Goal: Information Seeking & Learning: Learn about a topic

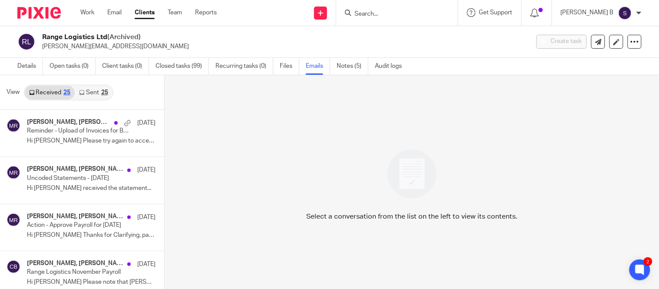
click at [379, 12] on input "Search" at bounding box center [393, 14] width 78 height 8
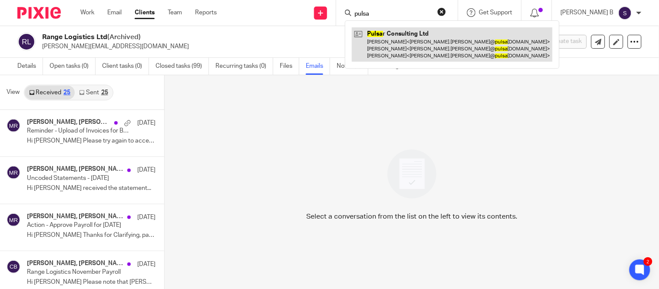
type input "pulsa"
click at [401, 45] on link at bounding box center [452, 44] width 201 height 34
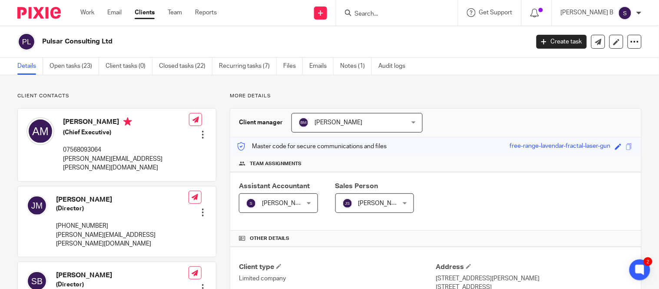
click at [315, 65] on link "Emails" at bounding box center [321, 66] width 24 height 17
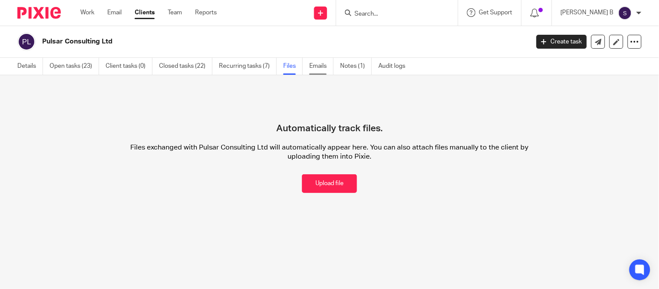
click at [325, 63] on link "Emails" at bounding box center [321, 66] width 24 height 17
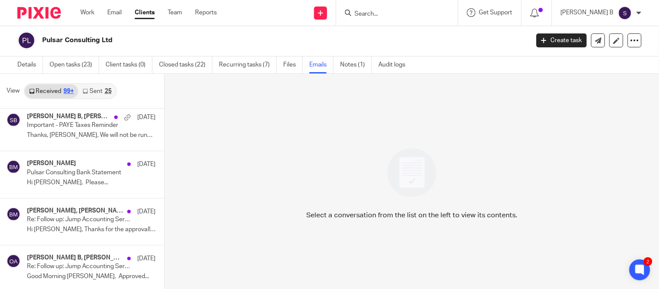
scroll to position [9992, 0]
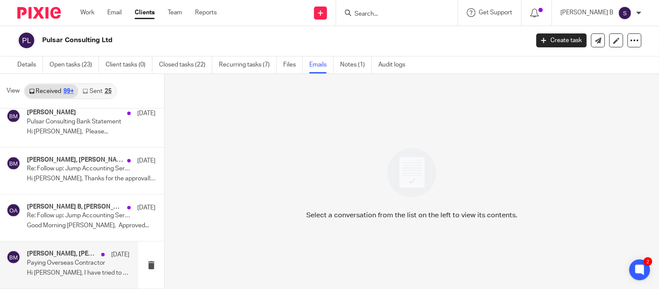
click at [54, 258] on div "Beata Mazurek, Brett Moir 25 Apr 2024" at bounding box center [78, 254] width 103 height 9
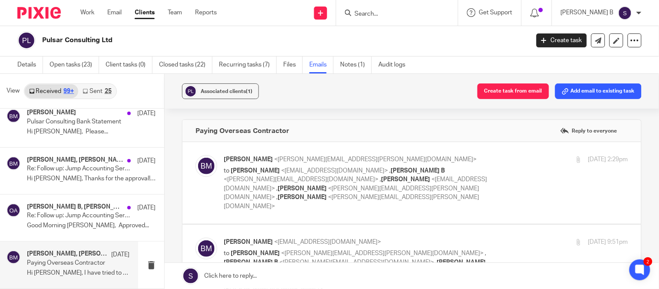
scroll to position [0, 0]
click at [298, 196] on p "to Beata Mazurek <beata@jumpaccounting.co.uk> , Subashree B <subashree.b@jumpac…" at bounding box center [358, 188] width 269 height 45
checkbox input "true"
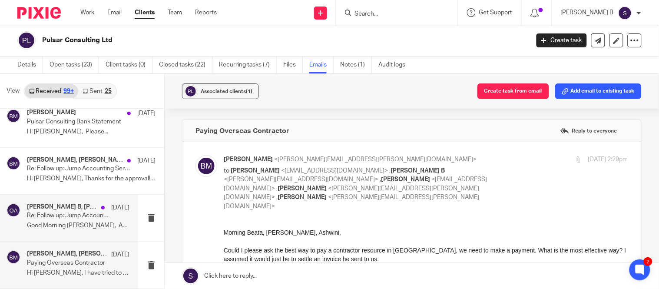
click at [66, 222] on p "Good Morning Subashree, Approved..." at bounding box center [78, 225] width 103 height 7
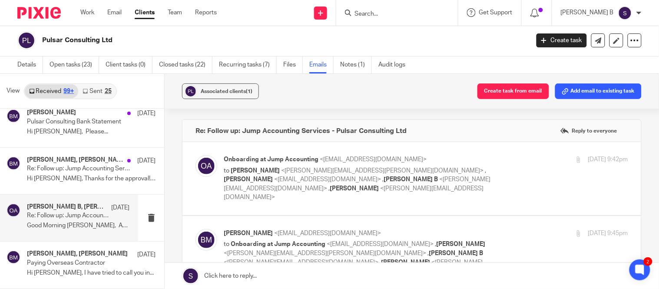
click at [326, 202] on label at bounding box center [411, 178] width 459 height 73
click at [196, 155] on input "checkbox" at bounding box center [195, 155] width 0 height 0
checkbox input "true"
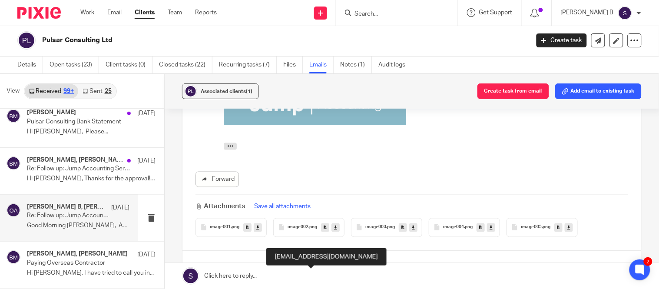
scroll to position [293, 0]
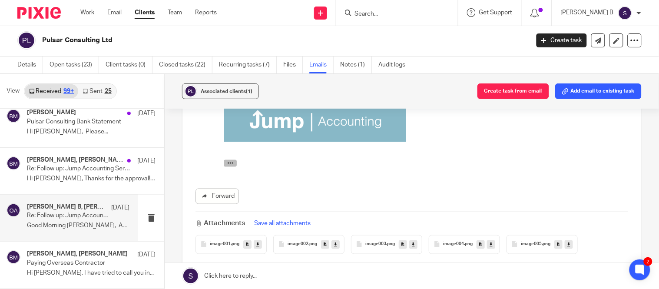
click at [227, 162] on icon "button" at bounding box center [230, 163] width 7 height 7
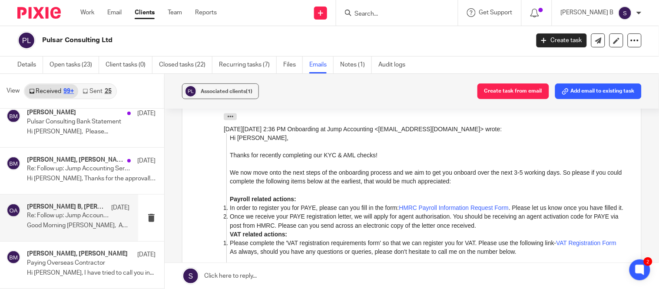
scroll to position [340, 0]
click at [289, 202] on strong "Payroll related actions:" at bounding box center [262, 199] width 66 height 7
click at [298, 212] on li "In order to register you for PAYE, please can you fill in the form: HMRC Payrol…" at bounding box center [428, 208] width 398 height 9
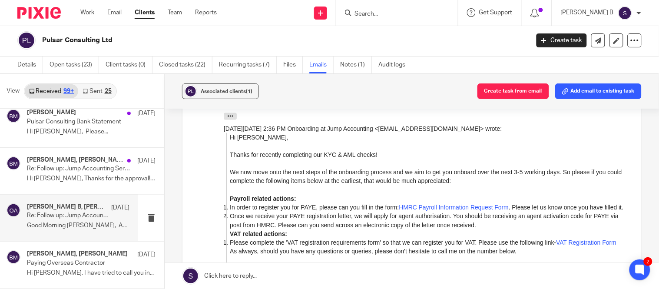
click at [298, 212] on li "In order to register you for PAYE, please can you fill in the form: HMRC Payrol…" at bounding box center [428, 208] width 398 height 9
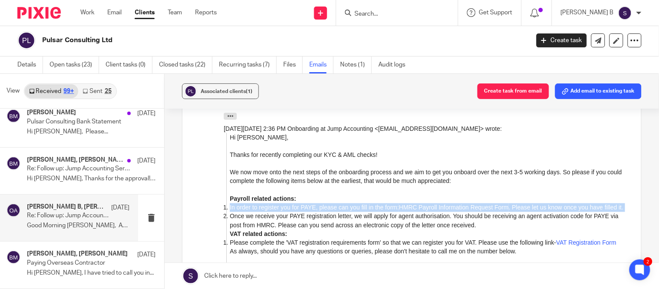
click at [298, 212] on li "In order to register you for PAYE, please can you fill in the form: HMRC Payrol…" at bounding box center [428, 208] width 398 height 9
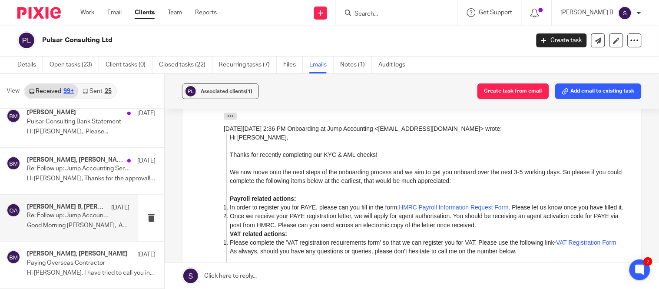
click at [296, 226] on li "Once we receive your PAYE registration letter, we will apply for agent authoris…" at bounding box center [428, 221] width 398 height 18
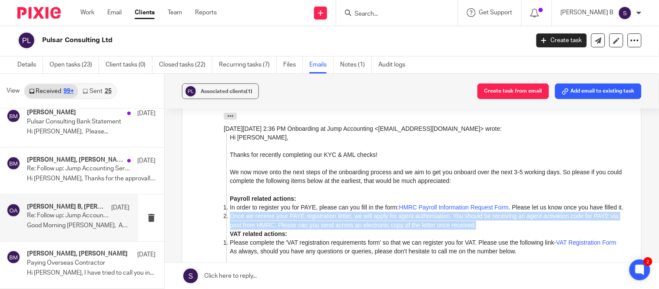
click at [296, 226] on li "Once we receive your PAYE registration letter, we will apply for agent authoris…" at bounding box center [428, 221] width 398 height 18
click at [297, 230] on li "Once we receive your PAYE registration letter, we will apply for agent authoris…" at bounding box center [428, 221] width 398 height 18
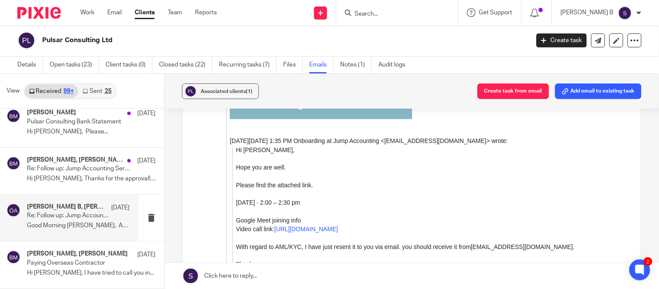
scroll to position [597, 0]
click at [361, 65] on link "Notes (1)" at bounding box center [356, 64] width 32 height 17
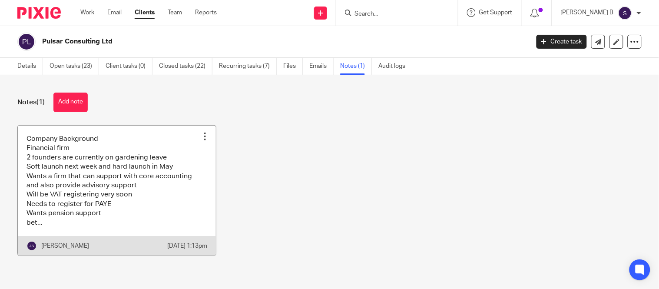
click at [84, 203] on link at bounding box center [117, 191] width 198 height 130
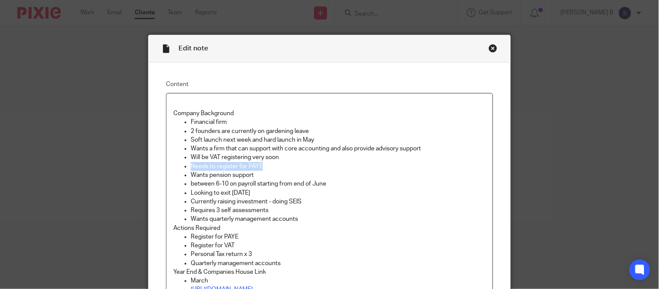
drag, startPoint x: 192, startPoint y: 167, endPoint x: 258, endPoint y: 170, distance: 66.1
click at [258, 170] on p "Needs to register for PAYE" at bounding box center [338, 166] width 295 height 9
click at [492, 44] on div "Close this dialog window" at bounding box center [493, 48] width 9 height 9
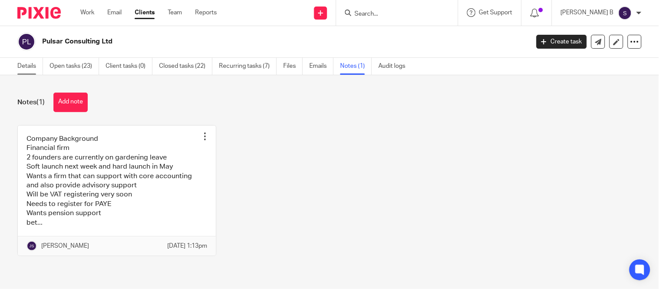
click at [30, 66] on link "Details" at bounding box center [30, 66] width 26 height 17
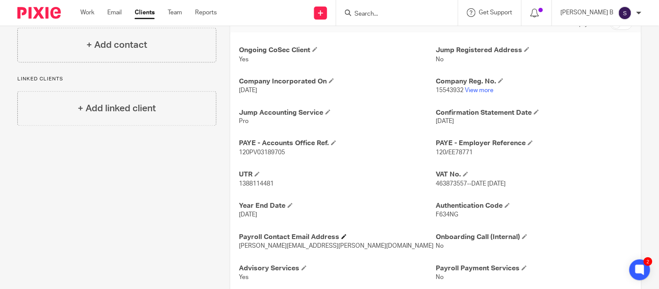
scroll to position [325, 0]
